Goal: Check status: Check status

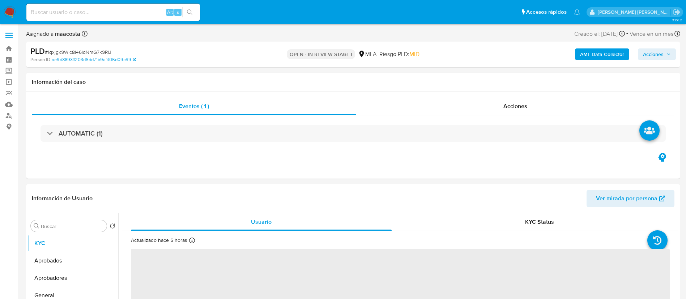
select select "10"
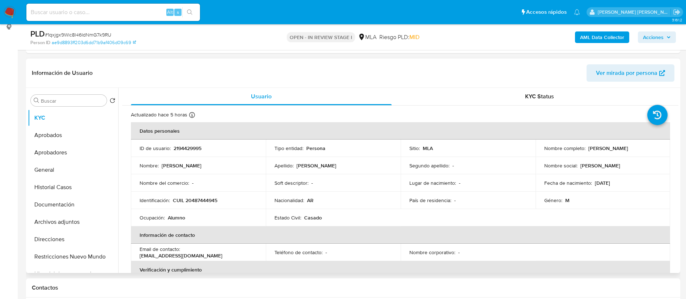
scroll to position [109, 0]
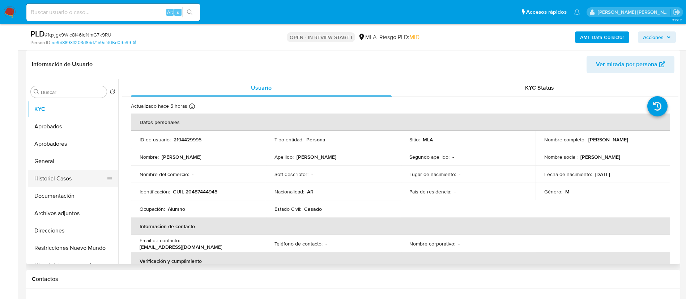
click at [67, 181] on button "Historial Casos" at bounding box center [70, 178] width 85 height 17
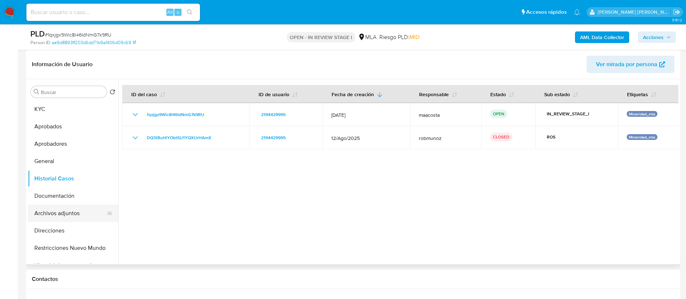
click at [58, 212] on button "Archivos adjuntos" at bounding box center [70, 213] width 85 height 17
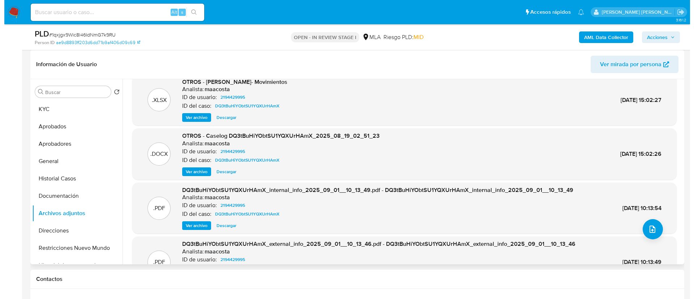
scroll to position [11, 0]
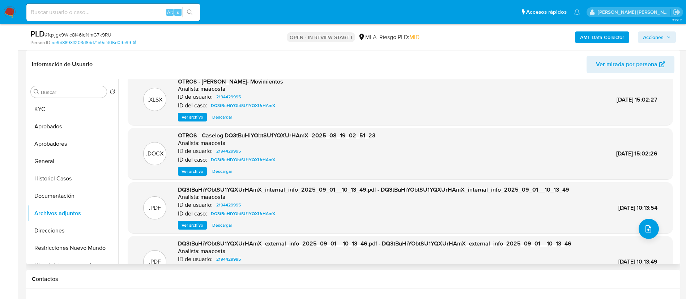
click at [191, 173] on span "Ver archivo" at bounding box center [193, 171] width 22 height 7
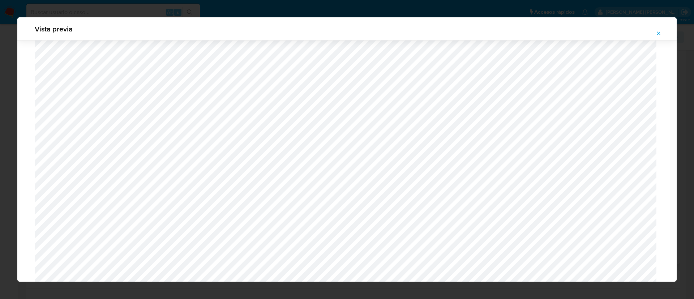
scroll to position [641, 0]
click at [660, 31] on icon "Attachment preview" at bounding box center [659, 33] width 6 height 6
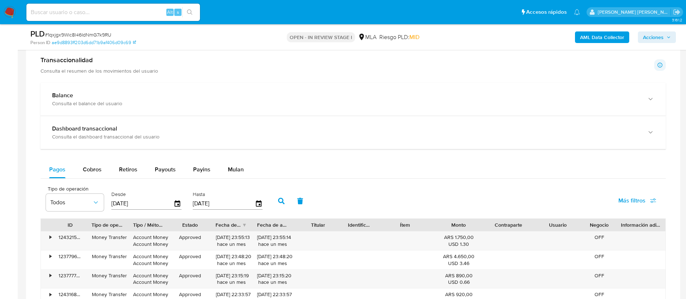
scroll to position [473, 0]
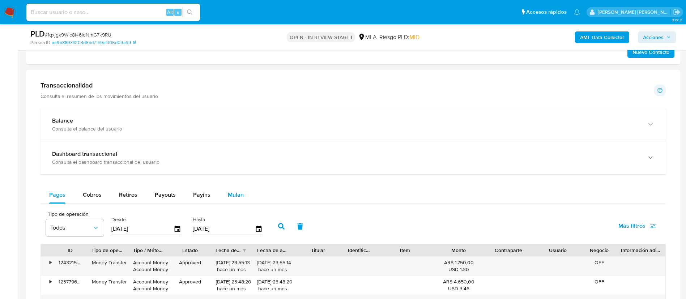
click at [236, 195] on span "Mulan" at bounding box center [236, 195] width 16 height 8
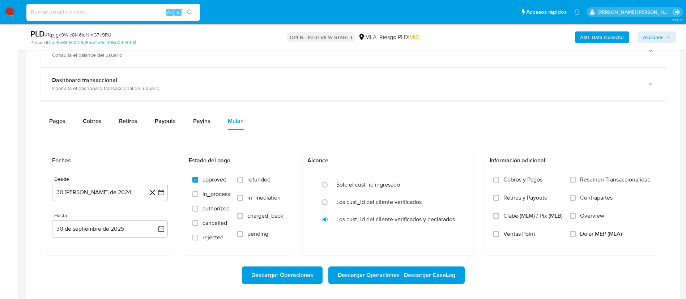
scroll to position [551, 0]
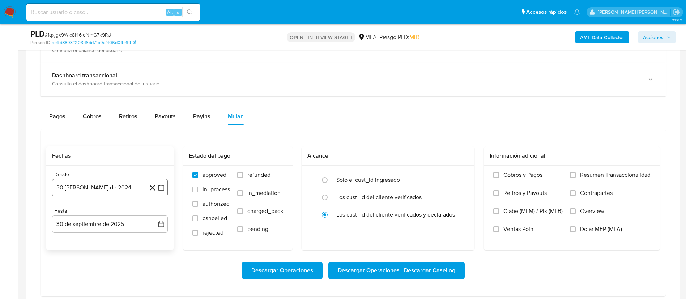
click at [161, 188] on icon "button" at bounding box center [161, 187] width 7 height 7
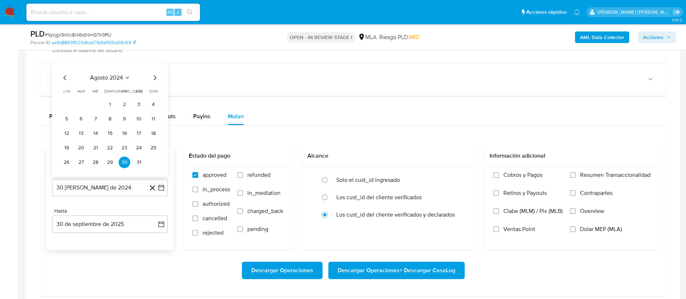
click at [107, 74] on span "agosto 2024" at bounding box center [106, 77] width 33 height 7
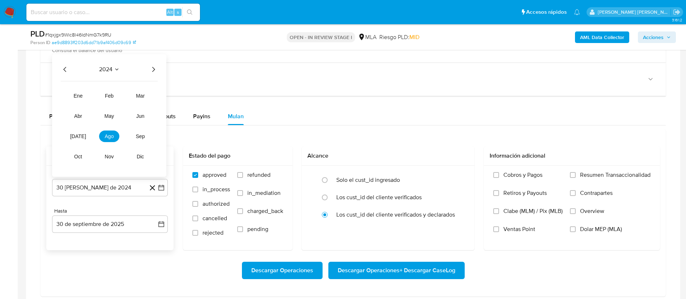
click at [152, 67] on icon "Año siguiente" at bounding box center [153, 69] width 9 height 9
click at [111, 140] on button "ago" at bounding box center [109, 137] width 20 height 12
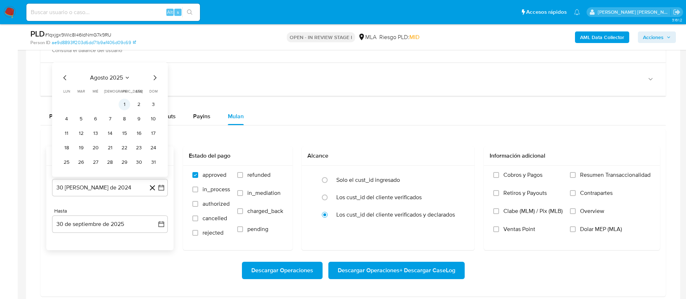
click at [122, 105] on button "1" at bounding box center [125, 105] width 12 height 12
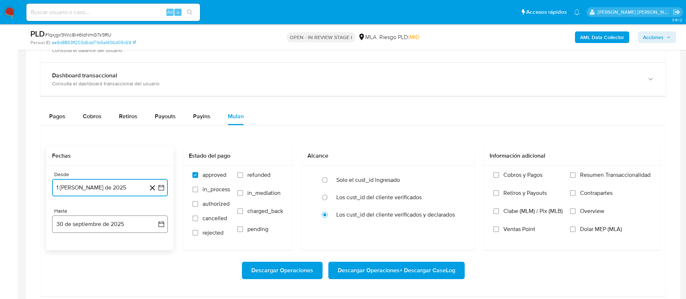
click at [158, 226] on icon "button" at bounding box center [161, 224] width 7 height 7
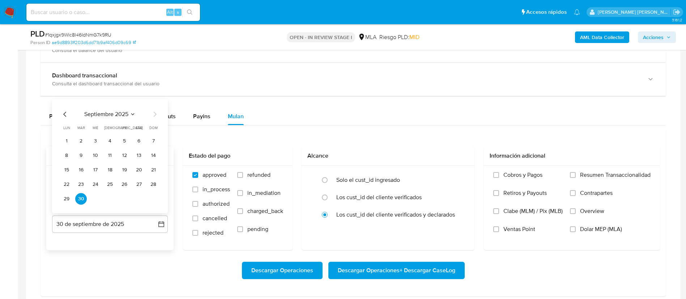
click at [63, 112] on icon "Mes anterior" at bounding box center [65, 114] width 9 height 9
click at [155, 199] on button "31" at bounding box center [154, 199] width 12 height 12
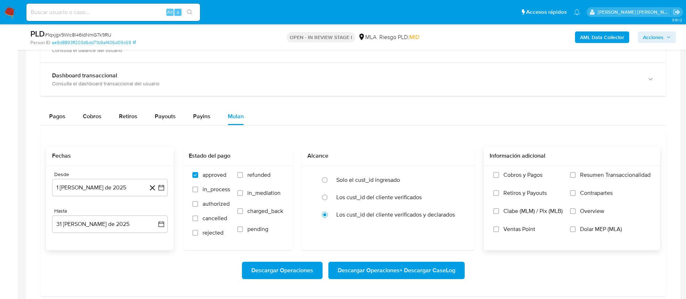
click at [580, 226] on span "Dolar MEP (MLA)" at bounding box center [601, 229] width 42 height 7
click at [576, 226] on input "Dolar MEP (MLA)" at bounding box center [573, 229] width 6 height 6
click at [377, 273] on span "Descargar Operaciones + Descargar CaseLog" at bounding box center [397, 271] width 118 height 16
paste input "561904558"
click at [72, 12] on input at bounding box center [113, 12] width 174 height 9
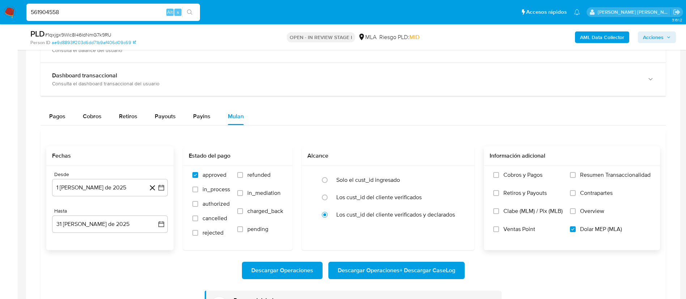
type input "561904558"
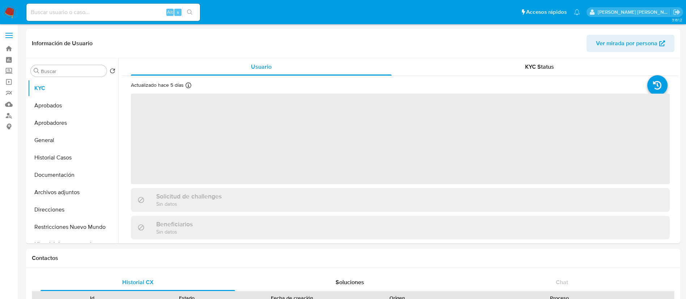
select select "10"
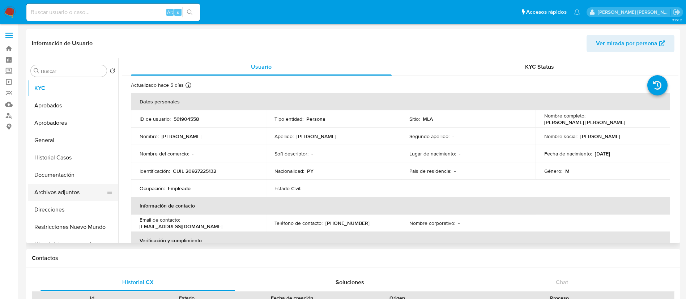
click at [61, 190] on button "Archivos adjuntos" at bounding box center [70, 192] width 85 height 17
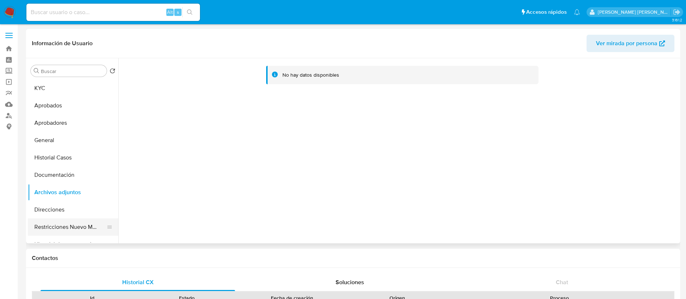
click at [61, 226] on button "Restricciones Nuevo Mundo" at bounding box center [70, 226] width 85 height 17
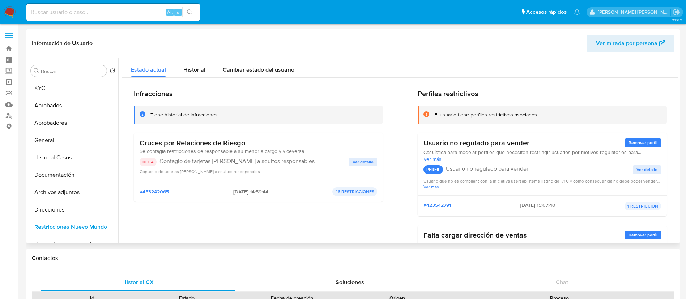
scroll to position [7, 0]
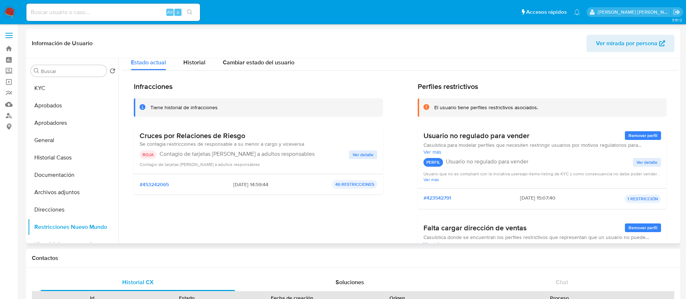
click at [370, 154] on span "Ver detalle" at bounding box center [363, 154] width 21 height 7
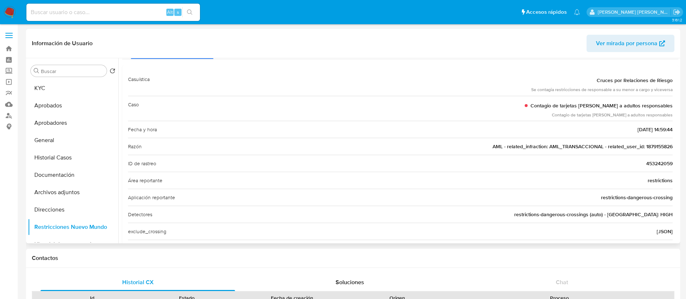
scroll to position [30, 0]
click at [651, 145] on span "AML - related_infraction: AML_TRANSACCIONAL - related_user_id: 1879155826" at bounding box center [583, 146] width 180 height 7
click at [51, 88] on button "KYC" at bounding box center [70, 88] width 85 height 17
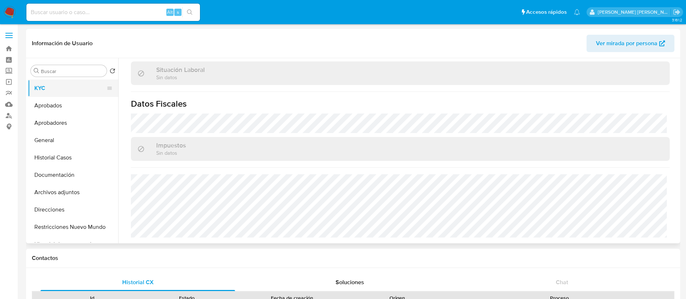
scroll to position [374, 0]
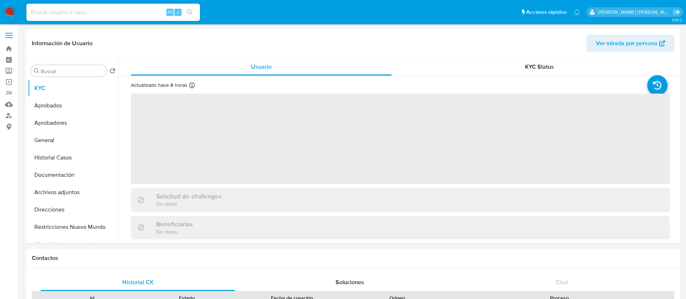
select select "10"
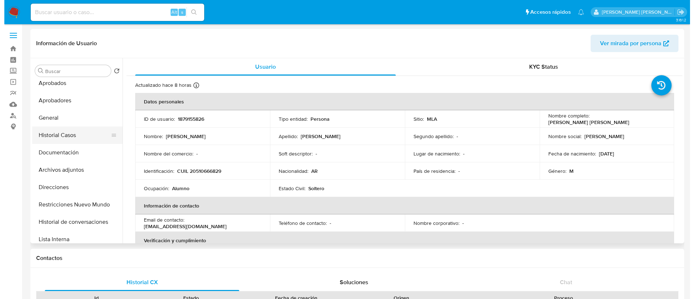
scroll to position [24, 0]
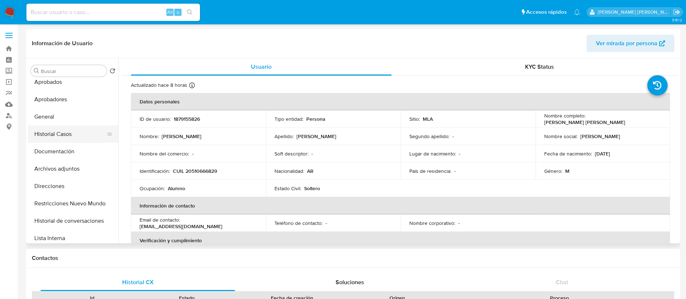
click at [65, 164] on button "Archivos adjuntos" at bounding box center [73, 168] width 90 height 17
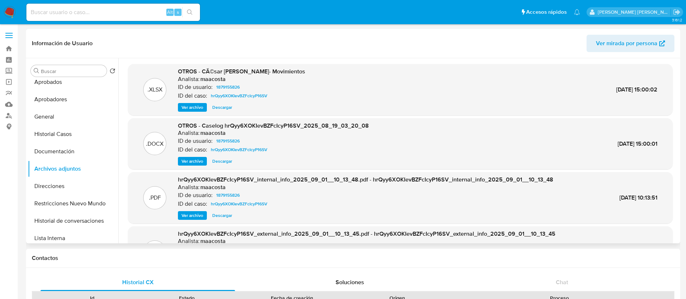
click at [186, 158] on span "Ver archivo" at bounding box center [193, 161] width 22 height 7
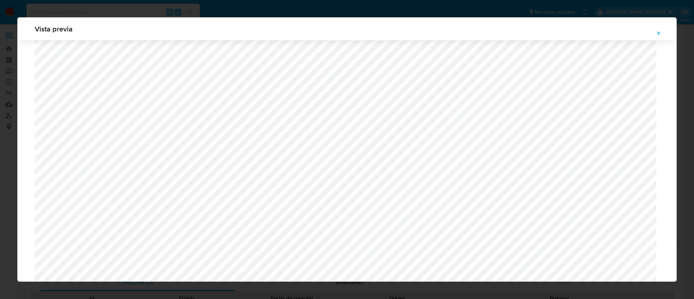
scroll to position [646, 0]
click at [659, 34] on icon "Attachment preview" at bounding box center [659, 33] width 6 height 6
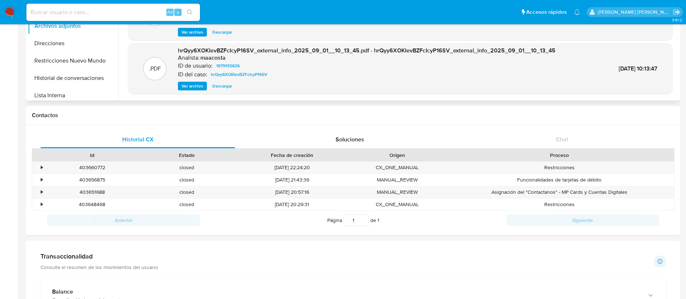
scroll to position [143, 0]
click at [40, 167] on div "•" at bounding box center [38, 167] width 13 height 12
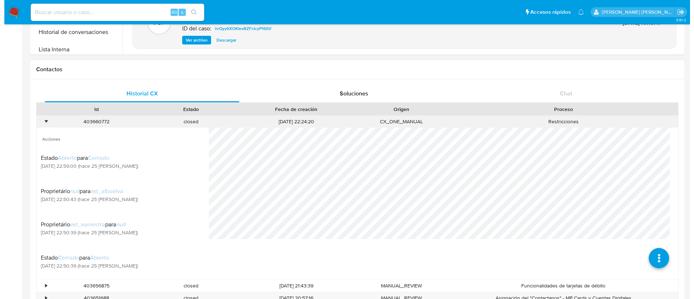
scroll to position [190, 0]
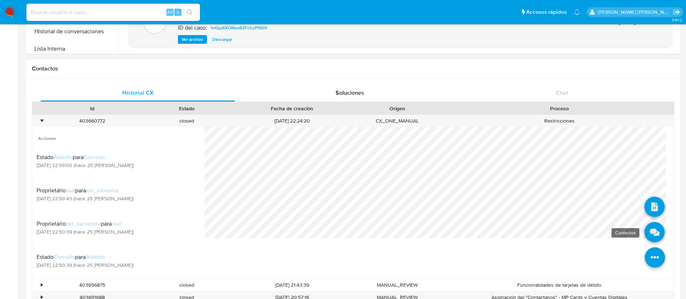
click at [646, 228] on icon at bounding box center [655, 232] width 20 height 20
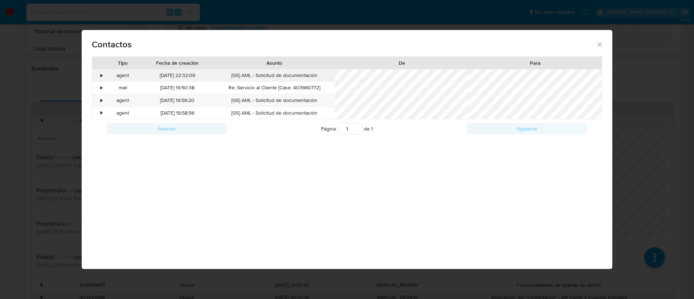
click at [106, 78] on div "agent" at bounding box center [123, 75] width 37 height 12
click at [98, 77] on div "•" at bounding box center [98, 75] width 13 height 12
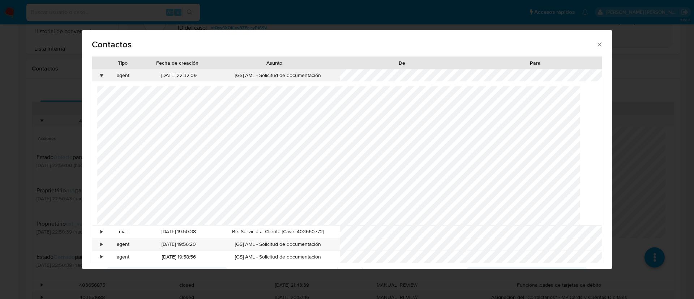
click at [102, 78] on div "•" at bounding box center [102, 75] width 2 height 7
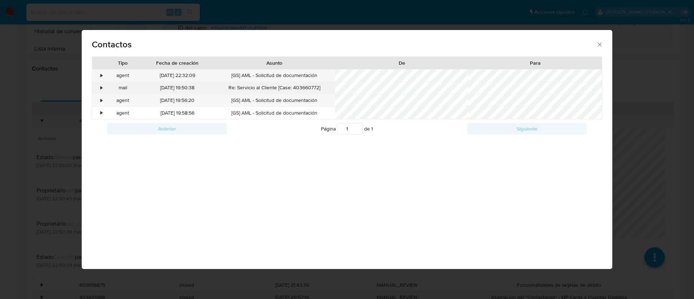
click at [104, 88] on div "•" at bounding box center [98, 88] width 13 height 12
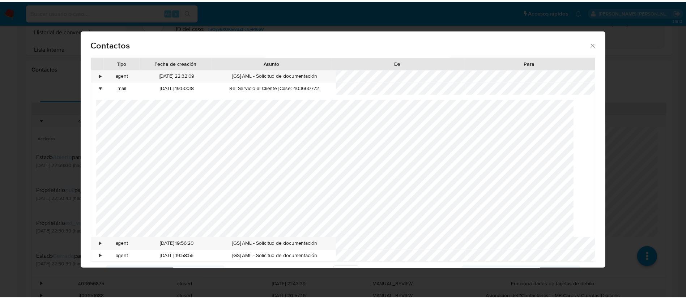
scroll to position [8, 0]
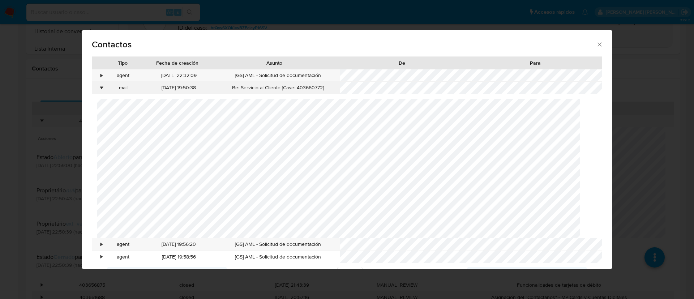
click at [102, 85] on div "•" at bounding box center [102, 87] width 2 height 7
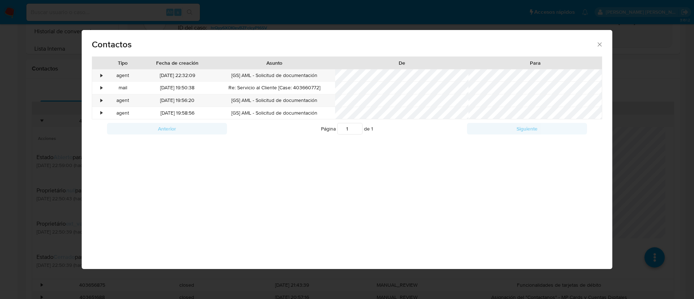
click at [3, 136] on div "Contactos Tipo Fecha de creación Asunto De Para • agent 03/09/2025 22:32:09 [GS…" at bounding box center [347, 149] width 694 height 299
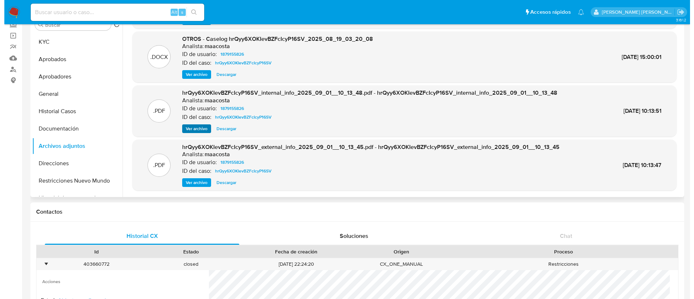
scroll to position [0, 0]
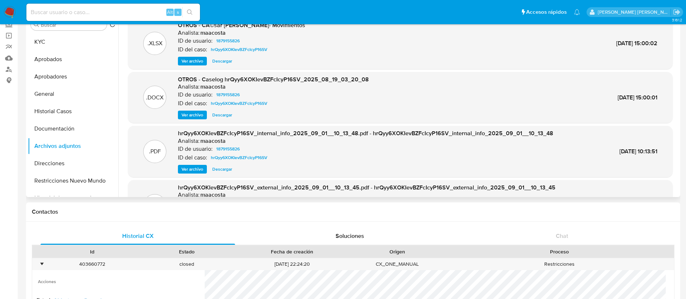
click at [189, 119] on span "Ver archivo" at bounding box center [193, 114] width 22 height 7
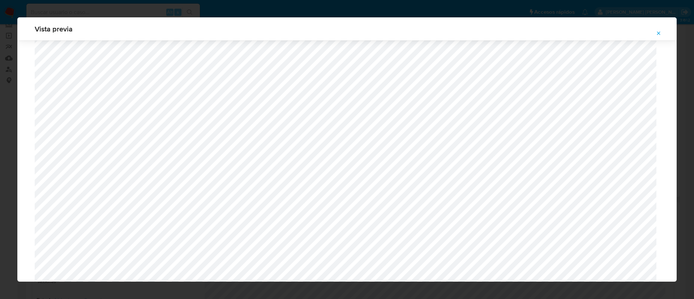
scroll to position [434, 0]
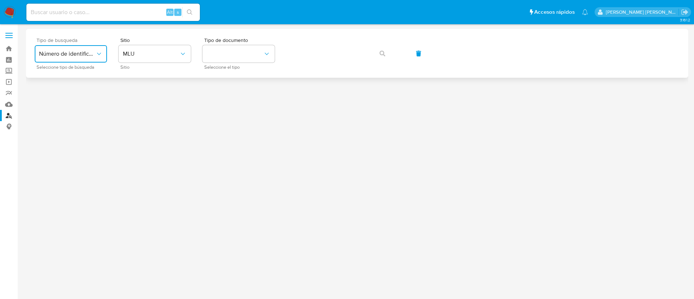
click at [90, 50] on span "Número de identificación" at bounding box center [67, 53] width 56 height 7
click at [138, 52] on span "MLU" at bounding box center [151, 53] width 56 height 7
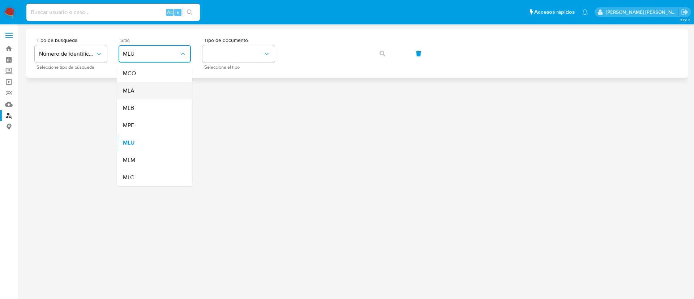
click at [157, 88] on div "MLA" at bounding box center [152, 90] width 59 height 17
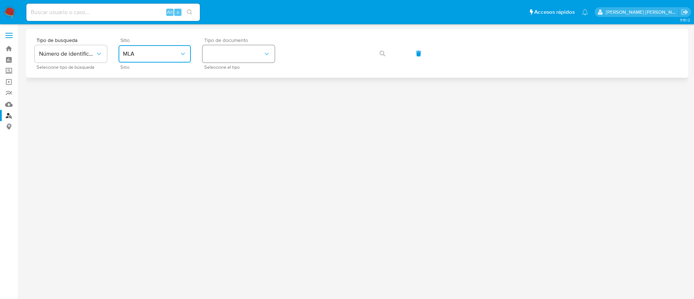
click at [218, 60] on button "identificationType" at bounding box center [239, 53] width 72 height 17
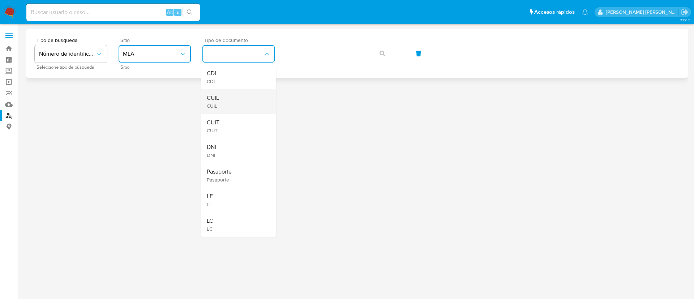
click at [226, 94] on div "CUIL CUIL" at bounding box center [236, 101] width 59 height 25
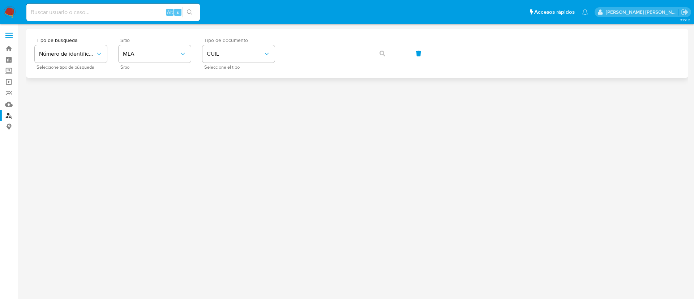
click at [328, 42] on div "Tipo de busqueda Número de identificación Seleccione tipo de búsqueda Sitio MLA…" at bounding box center [357, 53] width 645 height 31
click at [380, 52] on icon "button" at bounding box center [383, 54] width 6 height 6
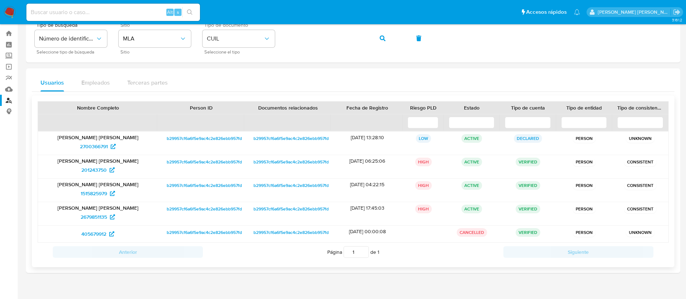
scroll to position [26, 0]
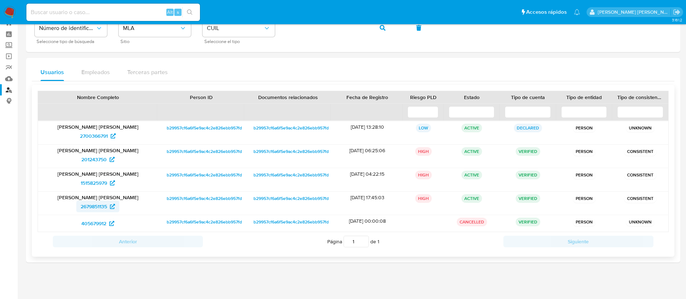
click at [95, 210] on span "2679851135" at bounding box center [94, 207] width 26 height 12
click at [93, 188] on span "1515825979" at bounding box center [94, 183] width 26 height 12
click at [98, 161] on span "201243750" at bounding box center [93, 160] width 25 height 12
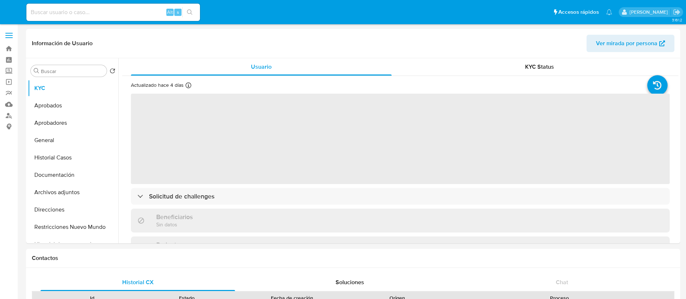
select select "10"
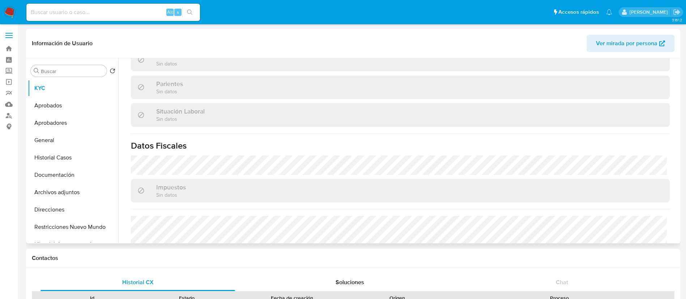
scroll to position [367, 0]
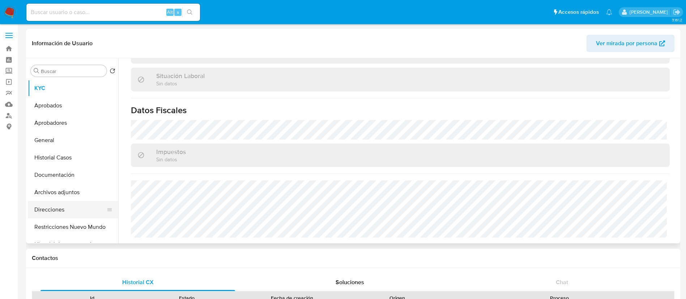
click at [59, 209] on button "Direcciones" at bounding box center [70, 209] width 85 height 17
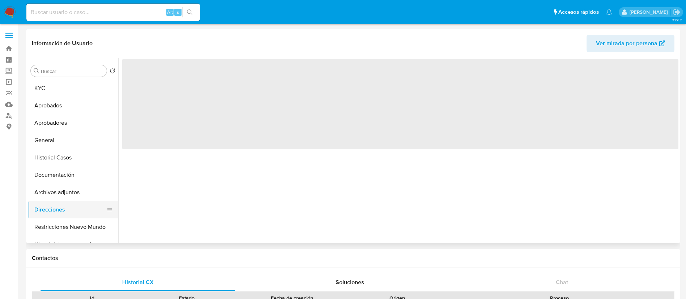
scroll to position [0, 0]
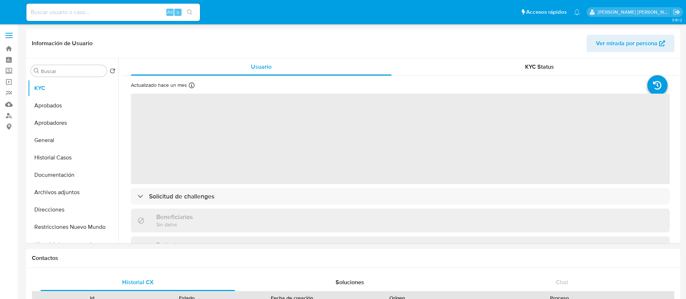
select select "10"
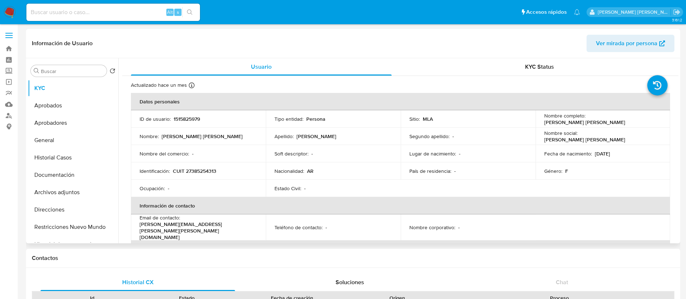
scroll to position [367, 0]
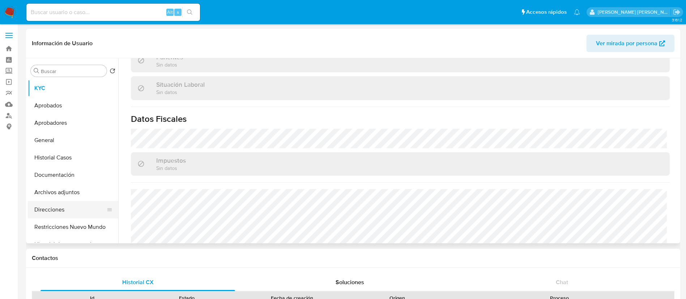
click at [59, 212] on button "Direcciones" at bounding box center [70, 209] width 85 height 17
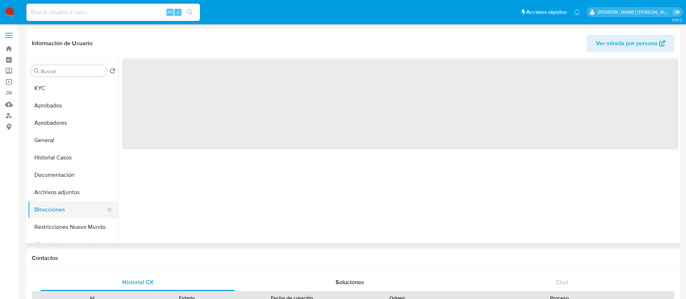
scroll to position [0, 0]
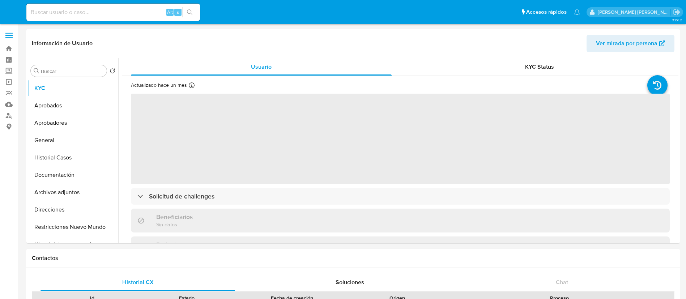
select select "10"
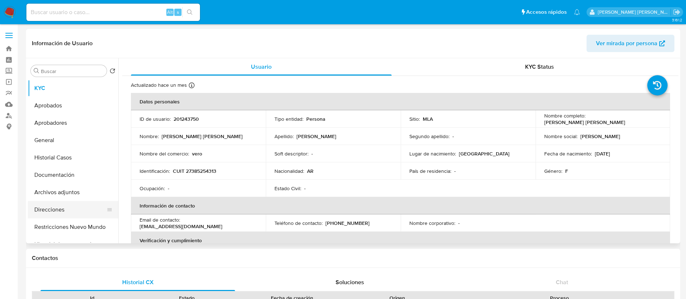
click at [68, 207] on button "Direcciones" at bounding box center [70, 209] width 85 height 17
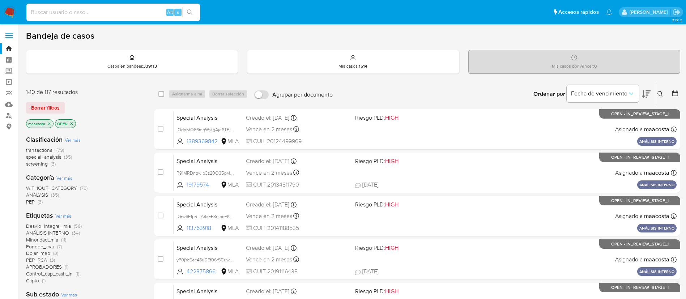
click at [137, 17] on input at bounding box center [113, 12] width 174 height 9
paste input "1qxjgx9Wic8l46IdNmG7k9RU"
type input "1qxjgx9Wic8l46IdNmG7k9RU"
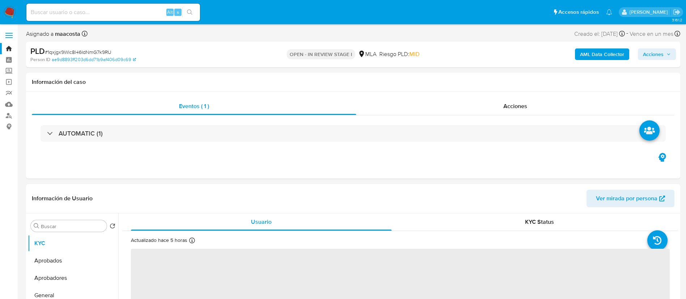
select select "10"
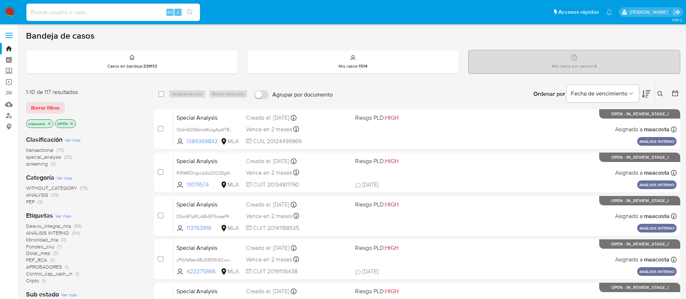
paste input "WbrAFHzKPLvvBK5BDLIgCynv"
click at [149, 14] on input "WbrAFHzKPLvvBK5BDLIgCynv" at bounding box center [113, 12] width 174 height 9
type input "WbrAFHzKPLvvBK5BDLIgCynv"
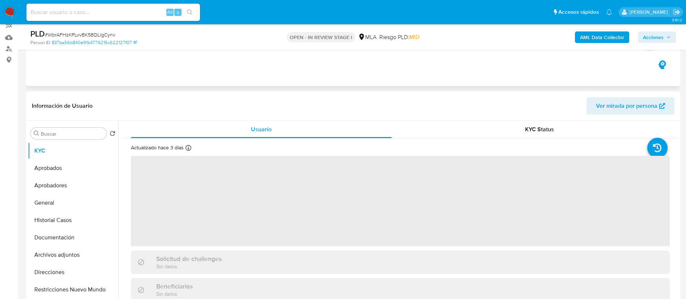
scroll to position [68, 0]
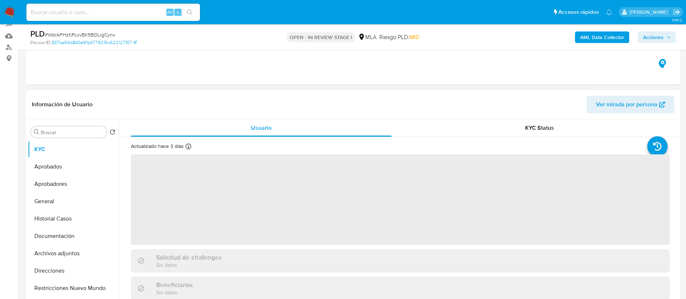
select select "10"
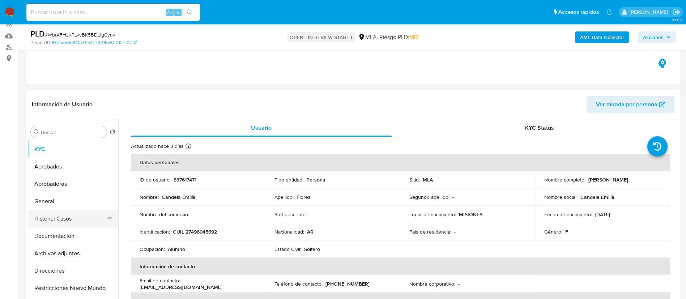
click at [52, 216] on button "Historial Casos" at bounding box center [70, 218] width 85 height 17
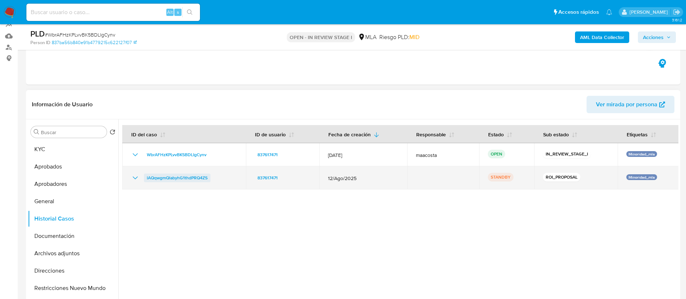
click at [189, 177] on span "lAQqwgmQlabyhG1thdPRQ4ZS" at bounding box center [177, 178] width 61 height 9
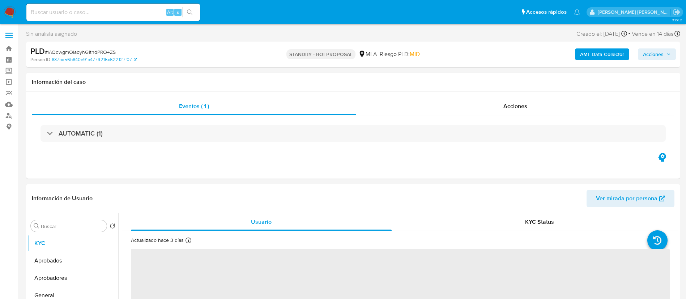
select select "10"
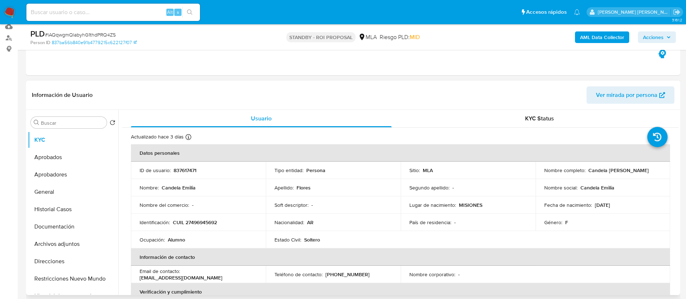
scroll to position [78, 0]
click at [58, 208] on button "Historial Casos" at bounding box center [70, 208] width 85 height 17
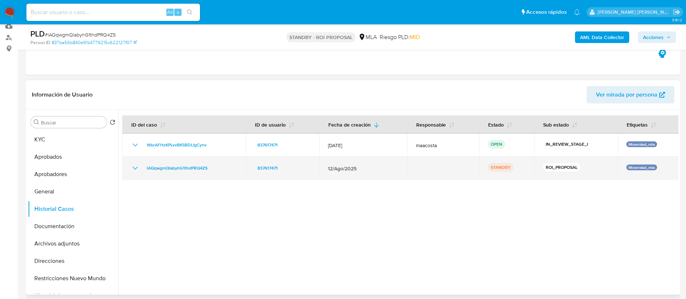
click at [219, 172] on div "lAQqwgmQlabyhG1thdPRQ4ZS" at bounding box center [184, 168] width 106 height 9
